Goal: Information Seeking & Learning: Learn about a topic

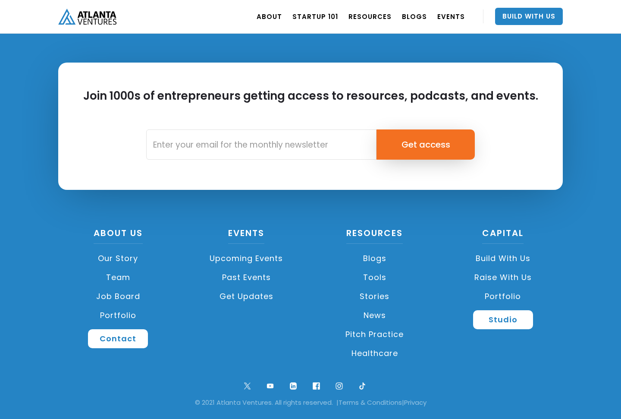
scroll to position [2022, 0]
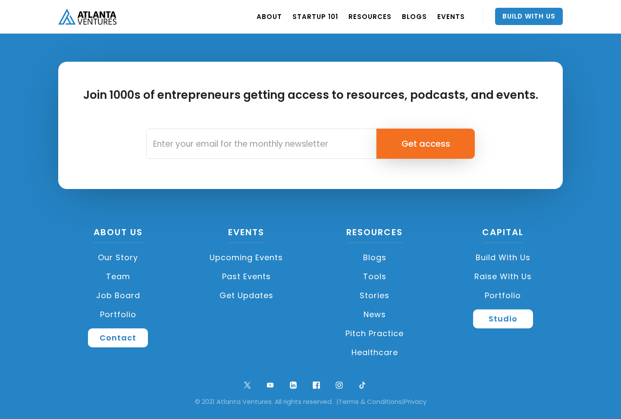
click at [126, 314] on link "Portfolio" at bounding box center [118, 314] width 120 height 19
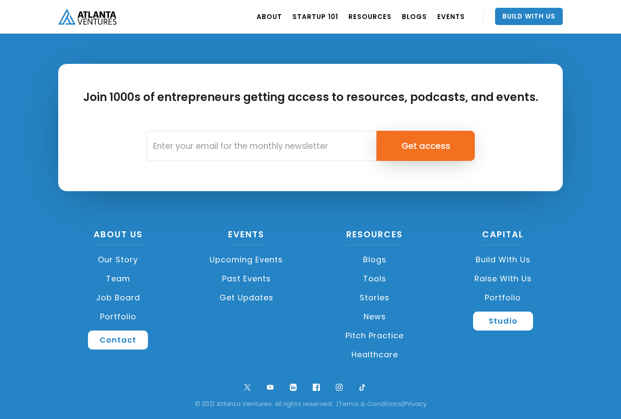
click at [126, 300] on link "Job Board" at bounding box center [118, 297] width 120 height 19
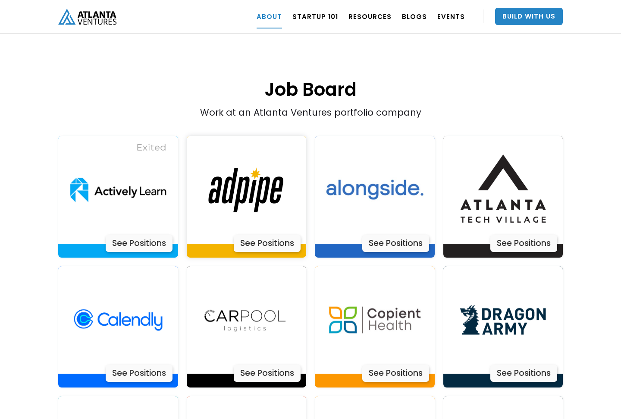
scroll to position [1711, 0]
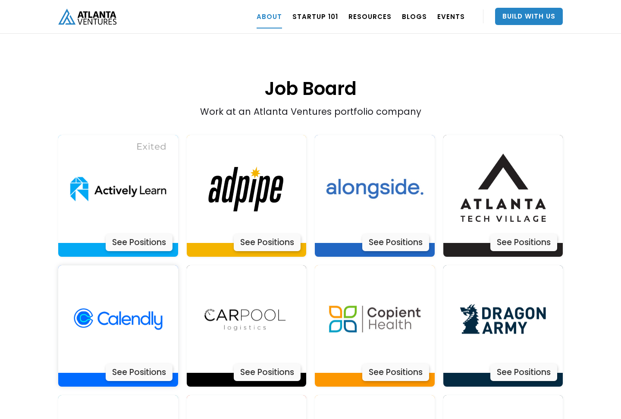
click at [150, 364] on div "See Positions" at bounding box center [139, 372] width 67 height 17
click at [517, 234] on div "See Positions" at bounding box center [523, 242] width 67 height 17
click at [278, 364] on div "See Positions" at bounding box center [267, 372] width 67 height 17
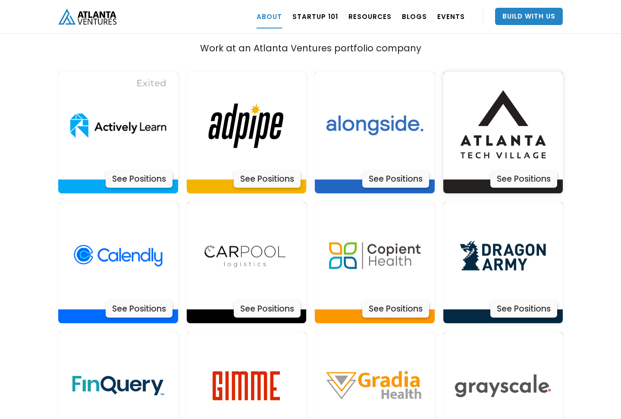
scroll to position [1781, 0]
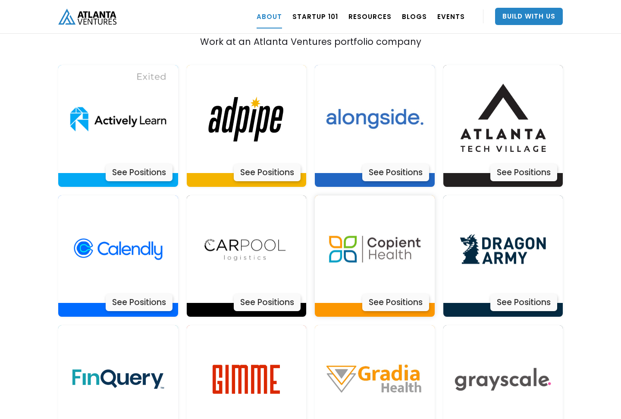
click at [387, 294] on div "See Positions" at bounding box center [395, 302] width 67 height 17
click at [504, 294] on div "See Positions" at bounding box center [523, 302] width 67 height 17
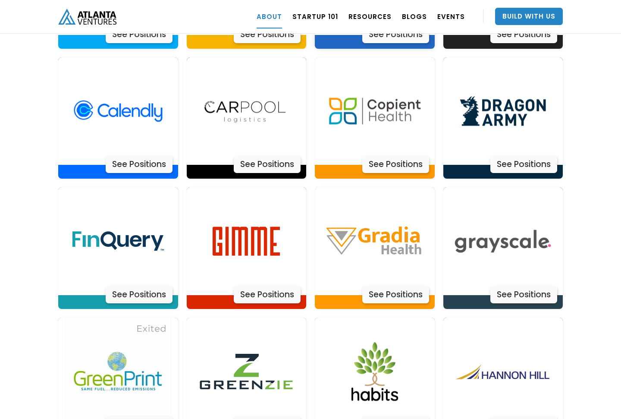
scroll to position [1920, 0]
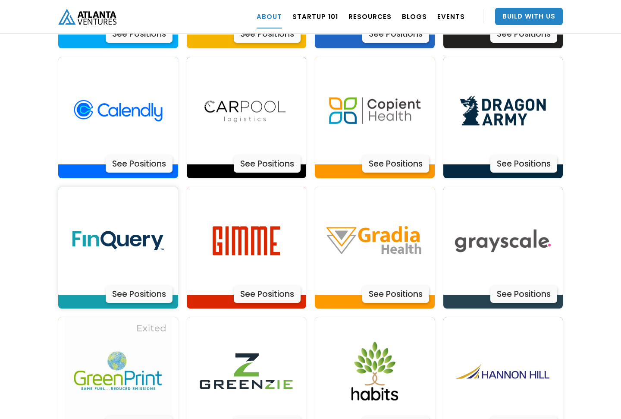
click at [135, 286] on div "See Positions" at bounding box center [139, 294] width 67 height 17
click at [252, 286] on div "See Positions" at bounding box center [267, 294] width 67 height 17
click at [384, 286] on div "See Positions" at bounding box center [395, 294] width 67 height 17
click at [509, 286] on div "See Positions" at bounding box center [523, 294] width 67 height 17
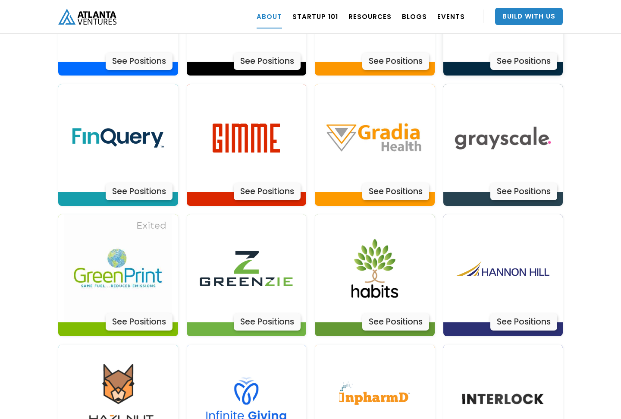
scroll to position [2038, 0]
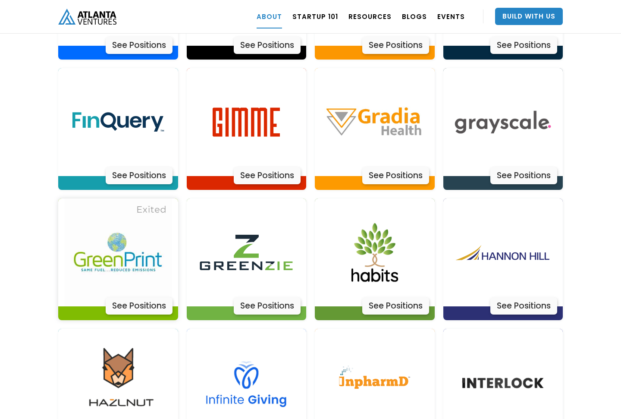
click at [148, 297] on div "See Positions" at bounding box center [139, 305] width 67 height 17
click at [279, 297] on div "See Positions" at bounding box center [267, 305] width 67 height 17
click at [382, 297] on div "See Positions" at bounding box center [395, 305] width 67 height 17
click at [504, 297] on div "See Positions" at bounding box center [523, 305] width 67 height 17
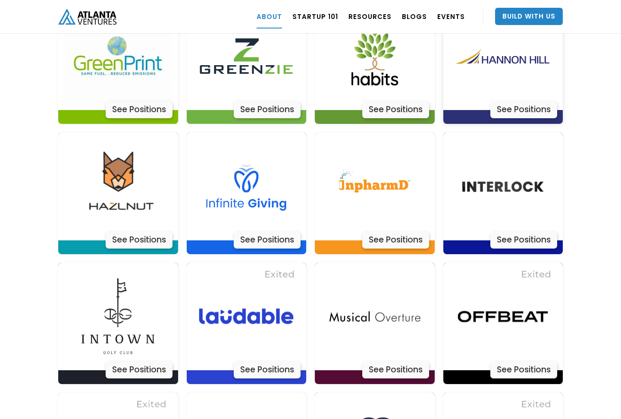
scroll to position [2248, 0]
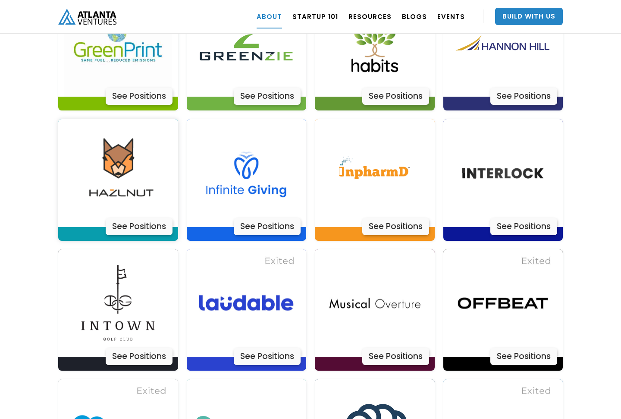
click at [151, 218] on div "See Positions" at bounding box center [139, 226] width 67 height 17
click at [259, 218] on div "See Positions" at bounding box center [267, 226] width 67 height 17
click at [380, 218] on div "See Positions" at bounding box center [395, 226] width 67 height 17
click at [509, 218] on div "See Positions" at bounding box center [523, 226] width 67 height 17
click at [142, 348] on div "See Positions" at bounding box center [139, 356] width 67 height 17
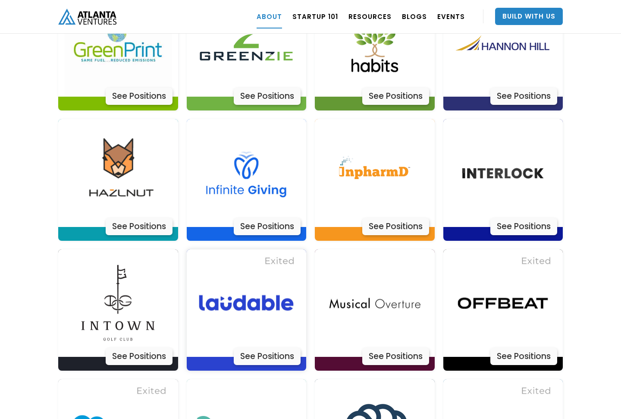
click at [267, 348] on div "See Positions" at bounding box center [267, 356] width 67 height 17
click at [391, 348] on div "See Positions" at bounding box center [395, 356] width 67 height 17
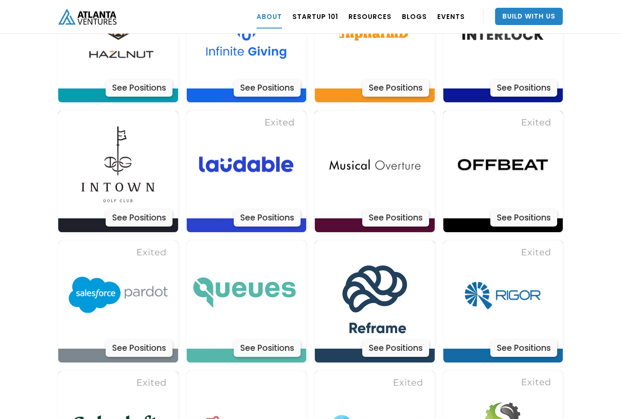
scroll to position [2387, 0]
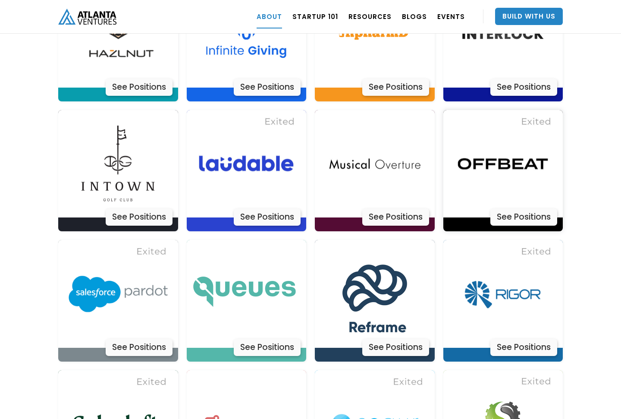
click at [510, 208] on div "See Positions" at bounding box center [523, 216] width 67 height 17
click at [382, 339] on div "See Positions" at bounding box center [395, 347] width 67 height 17
click at [512, 339] on div "See Positions" at bounding box center [523, 347] width 67 height 17
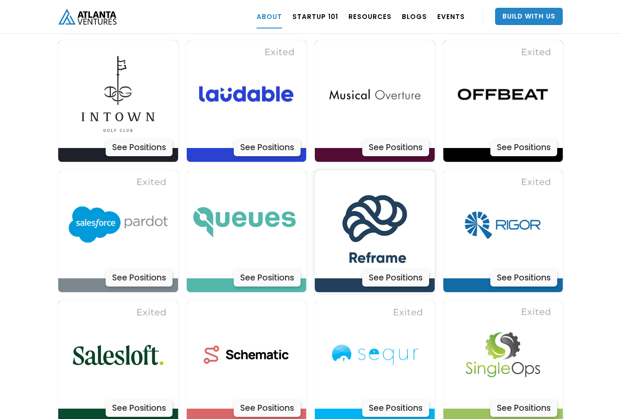
scroll to position [2570, 0]
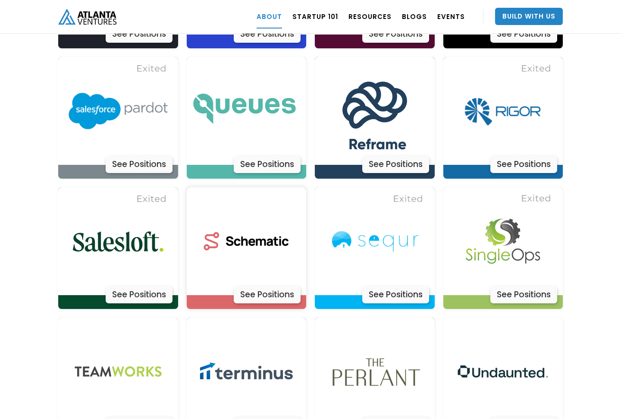
click at [258, 286] on div "See Positions" at bounding box center [267, 294] width 67 height 17
click at [397, 286] on div "See Positions" at bounding box center [395, 294] width 67 height 17
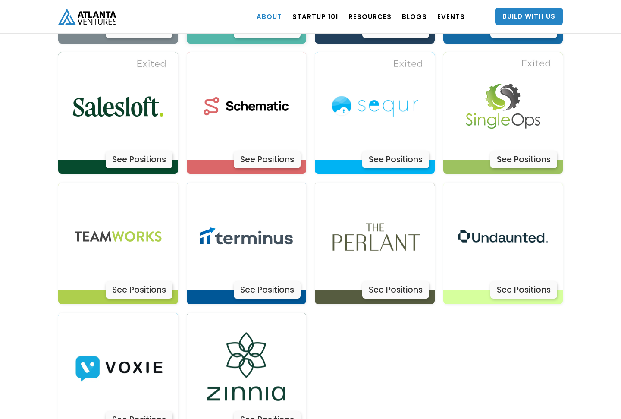
scroll to position [2710, 0]
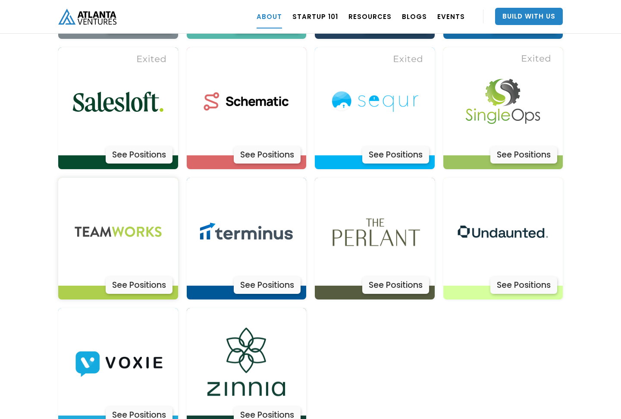
click at [146, 277] on div "See Positions" at bounding box center [139, 285] width 67 height 17
click at [252, 277] on div "See Positions" at bounding box center [267, 285] width 67 height 17
click at [255, 406] on div "See Positions" at bounding box center [267, 414] width 67 height 17
click at [160, 406] on div "See Positions" at bounding box center [139, 414] width 67 height 17
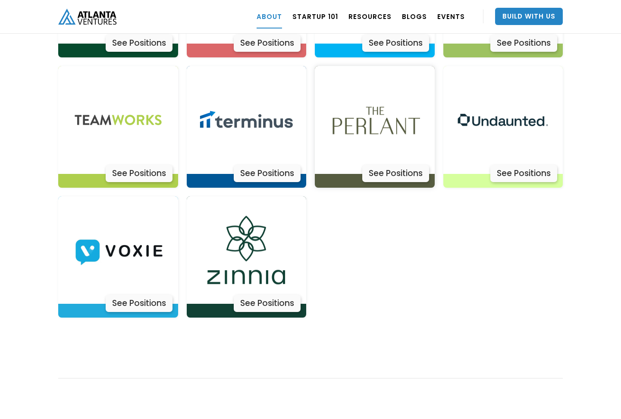
scroll to position [2823, 0]
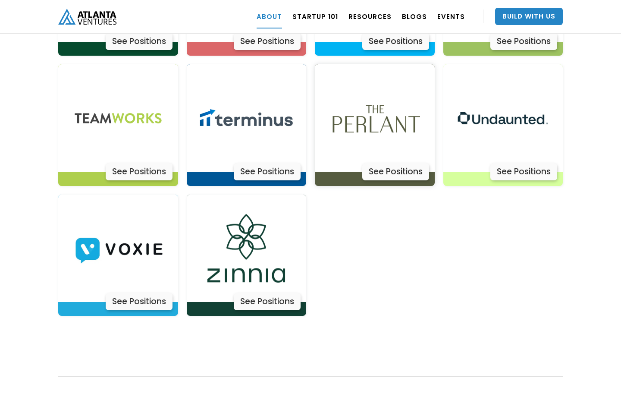
click at [393, 163] on div "See Positions" at bounding box center [395, 171] width 67 height 17
click at [261, 163] on div "See Positions" at bounding box center [267, 171] width 67 height 17
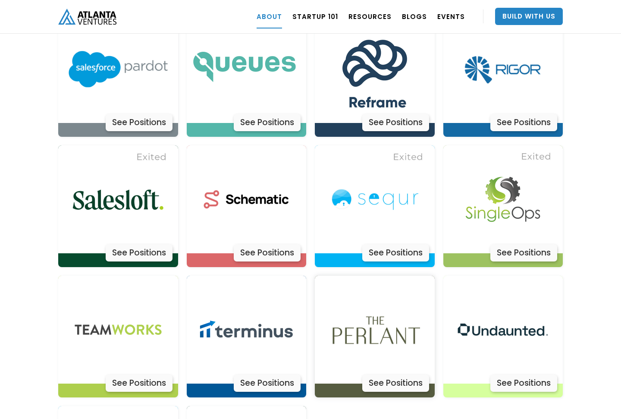
scroll to position [2604, 0]
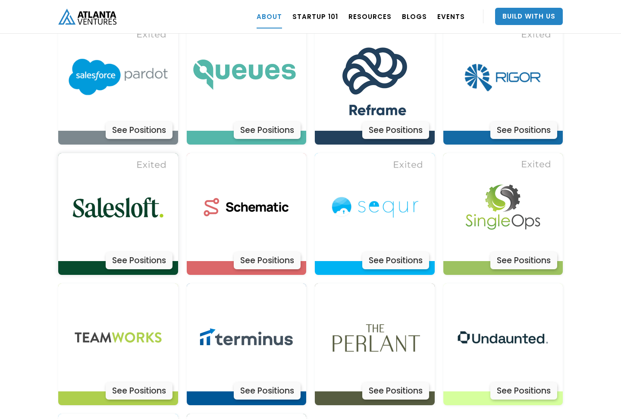
click at [156, 252] on div "See Positions" at bounding box center [139, 260] width 67 height 17
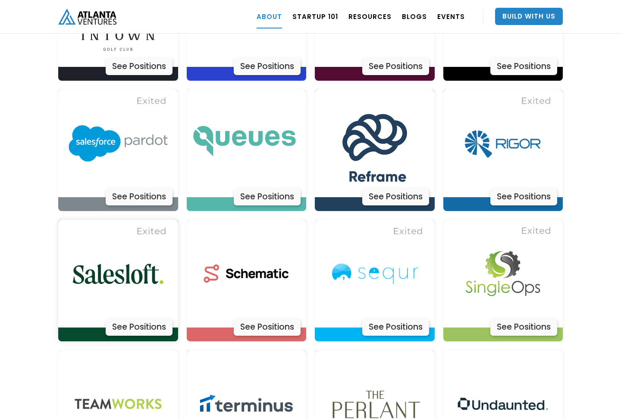
scroll to position [2535, 0]
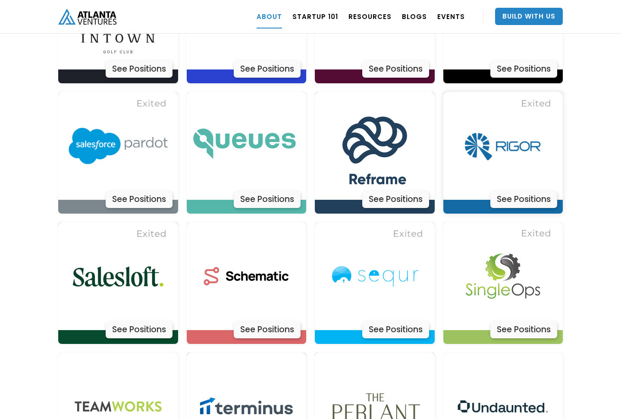
click at [511, 191] on div "See Positions" at bounding box center [523, 199] width 67 height 17
